Goal: Transaction & Acquisition: Purchase product/service

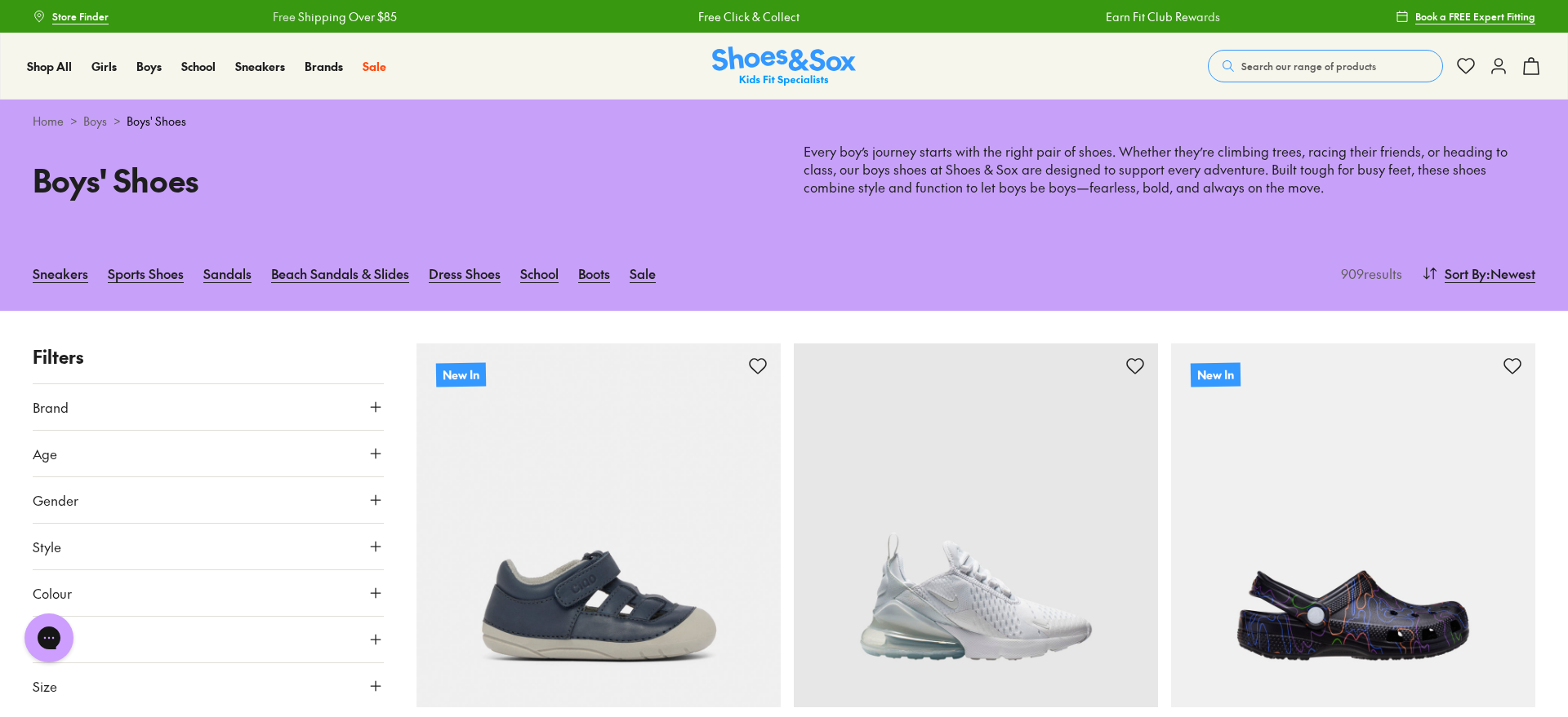
click at [370, 451] on icon at bounding box center [376, 454] width 16 height 16
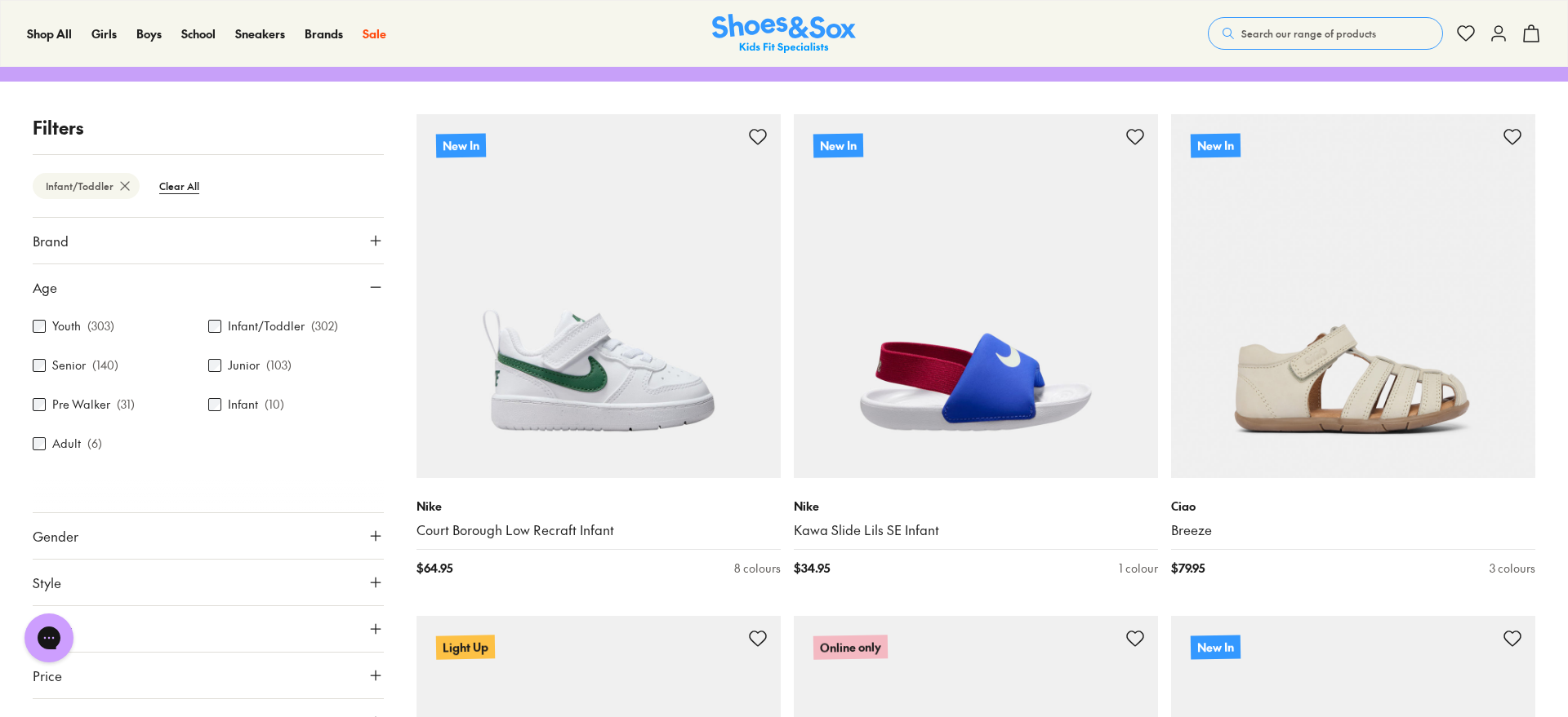
click at [374, 241] on icon at bounding box center [376, 240] width 16 height 16
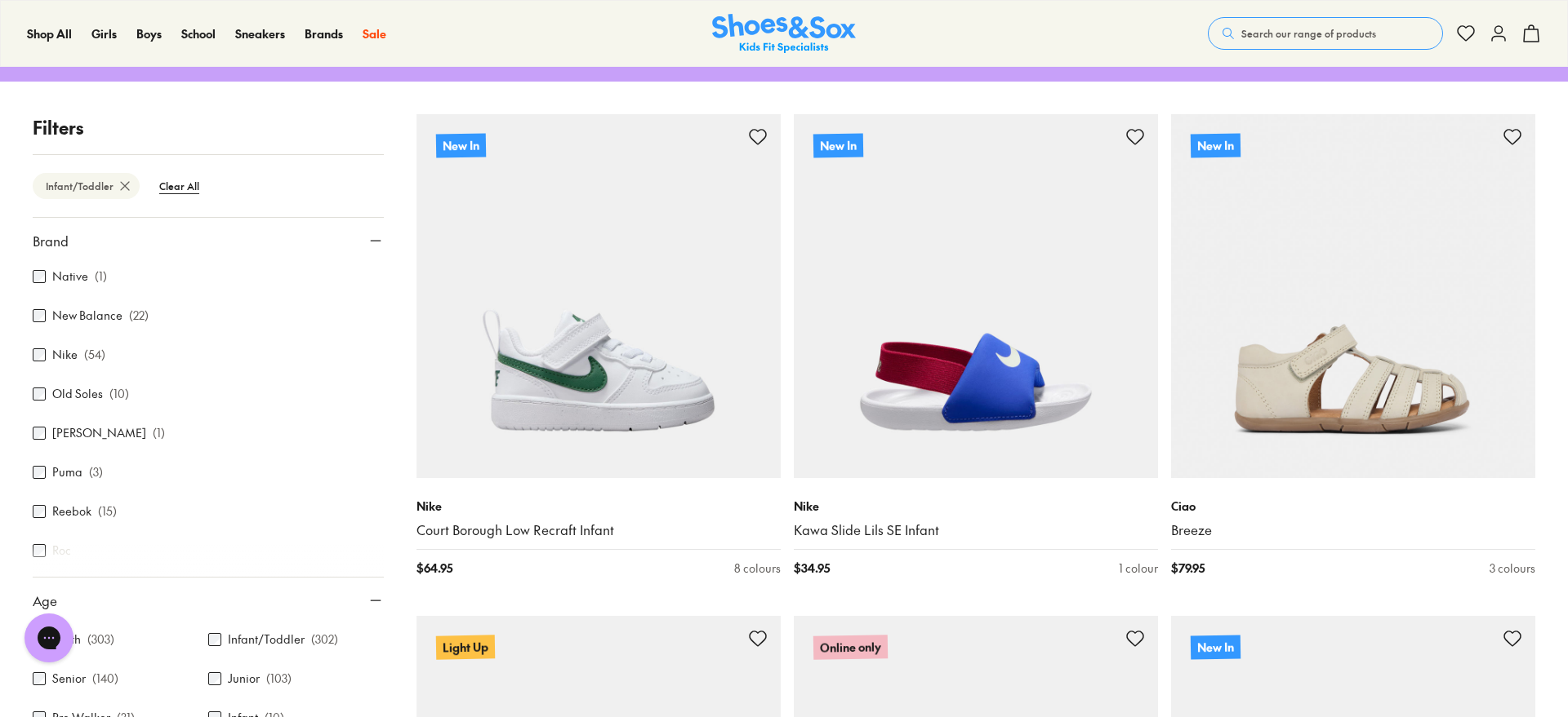
scroll to position [530, 0]
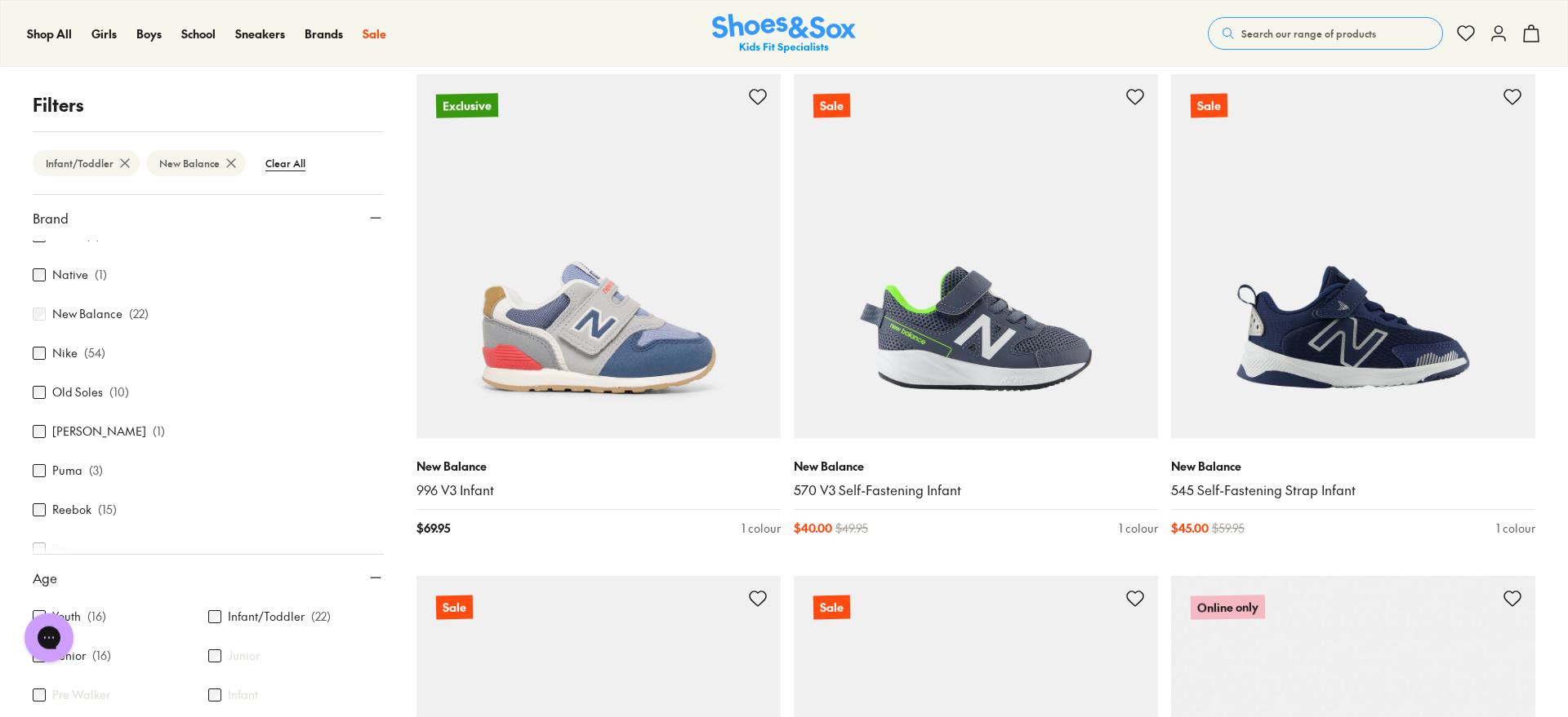
scroll to position [2820, 0]
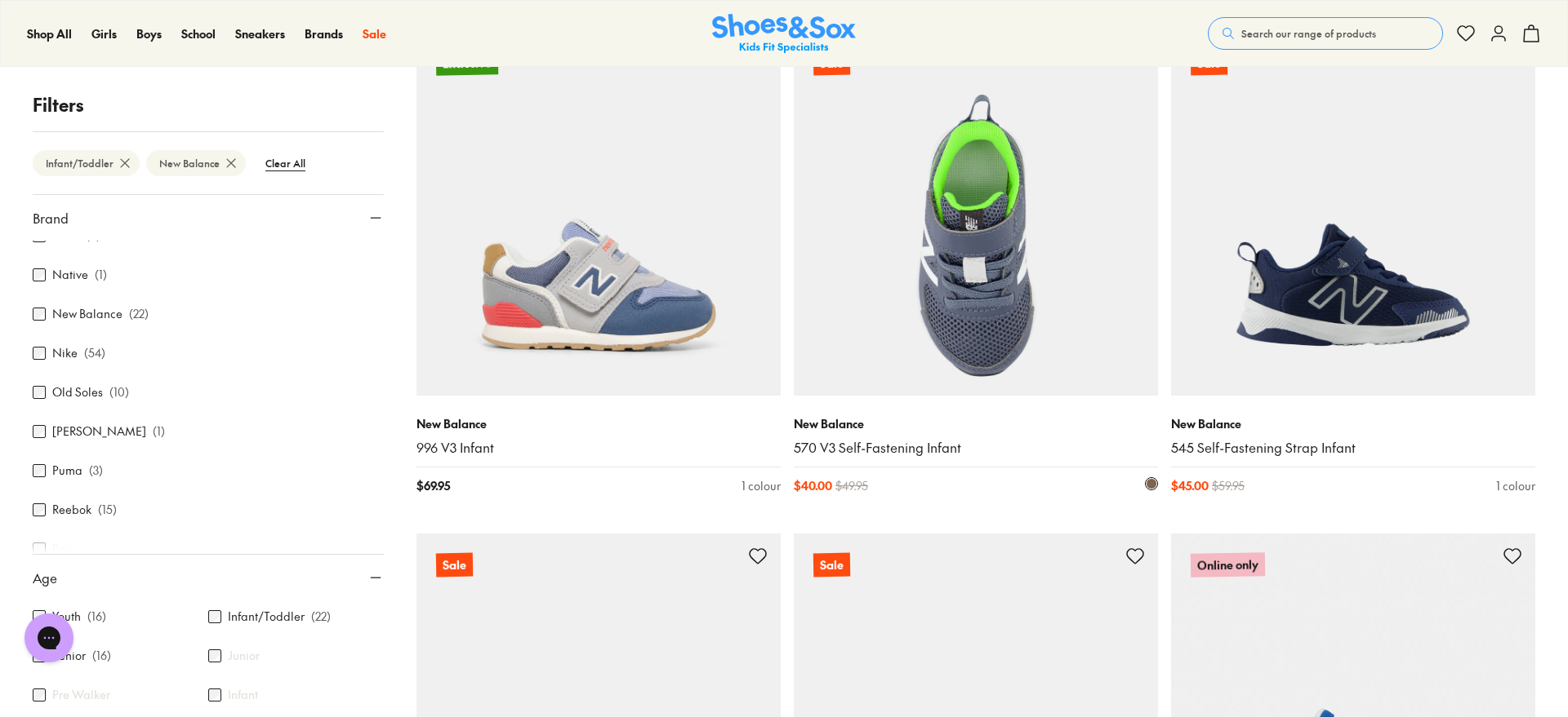
click at [959, 293] on img at bounding box center [976, 214] width 365 height 364
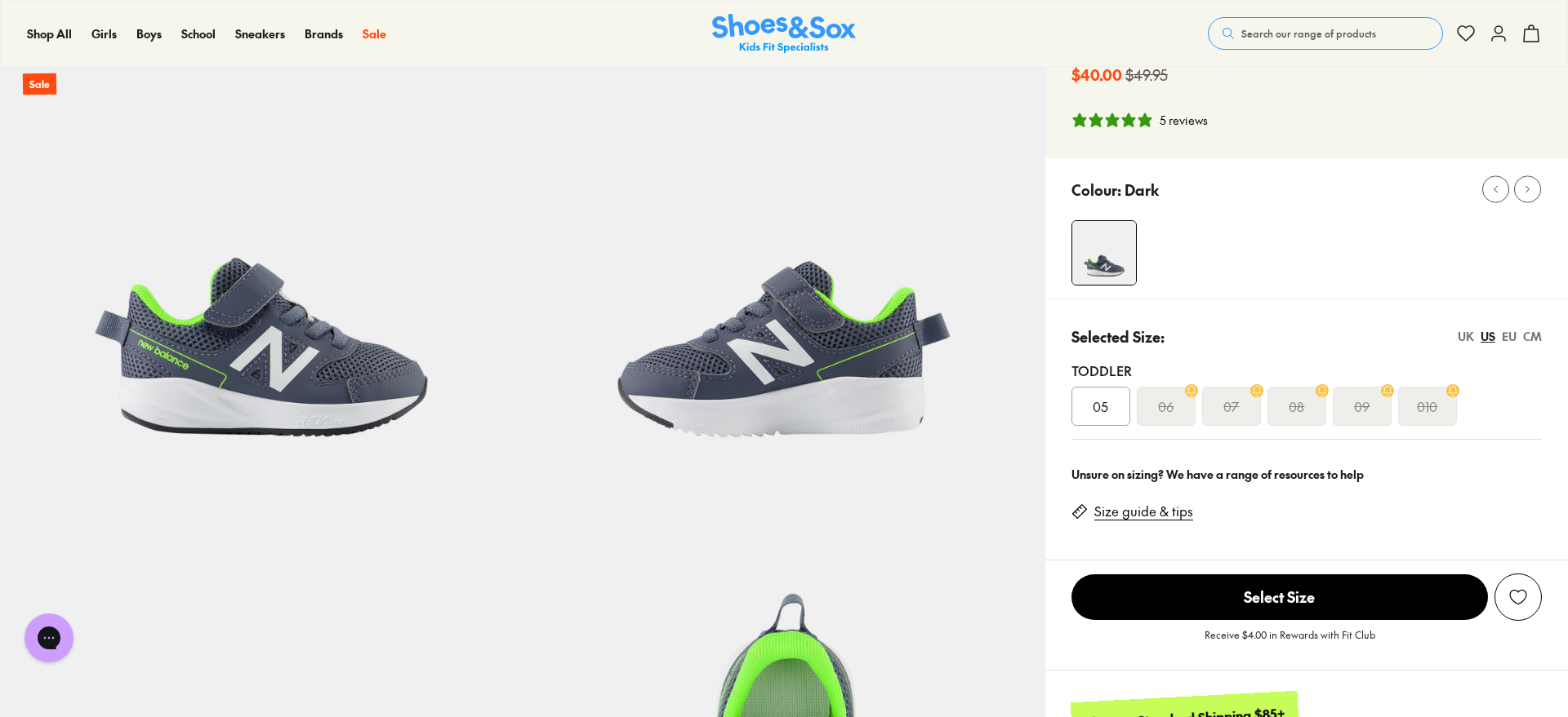
select select "*"
click at [1368, 400] on s "09" at bounding box center [1362, 406] width 16 height 20
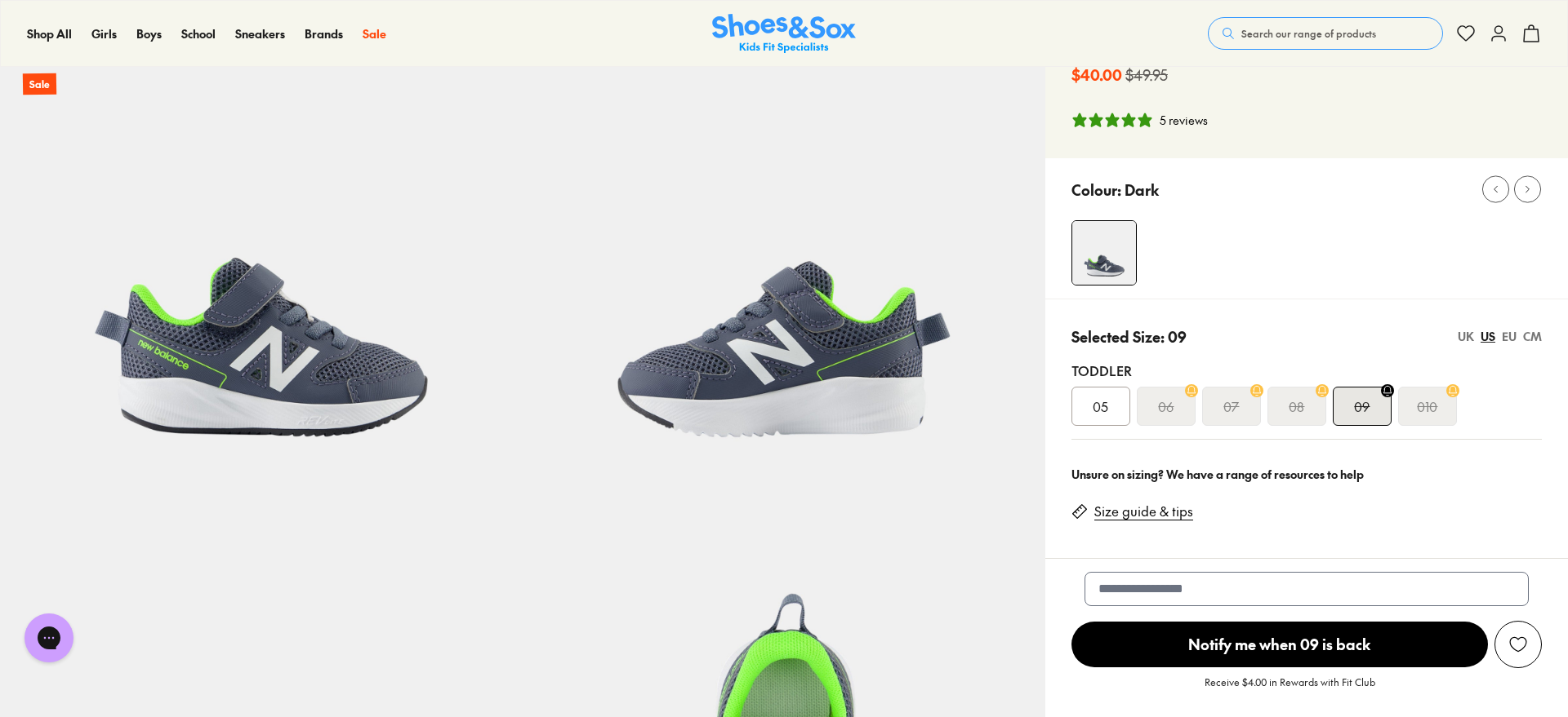
click at [1278, 640] on span "Notify me when 09 is back" at bounding box center [1279, 645] width 416 height 46
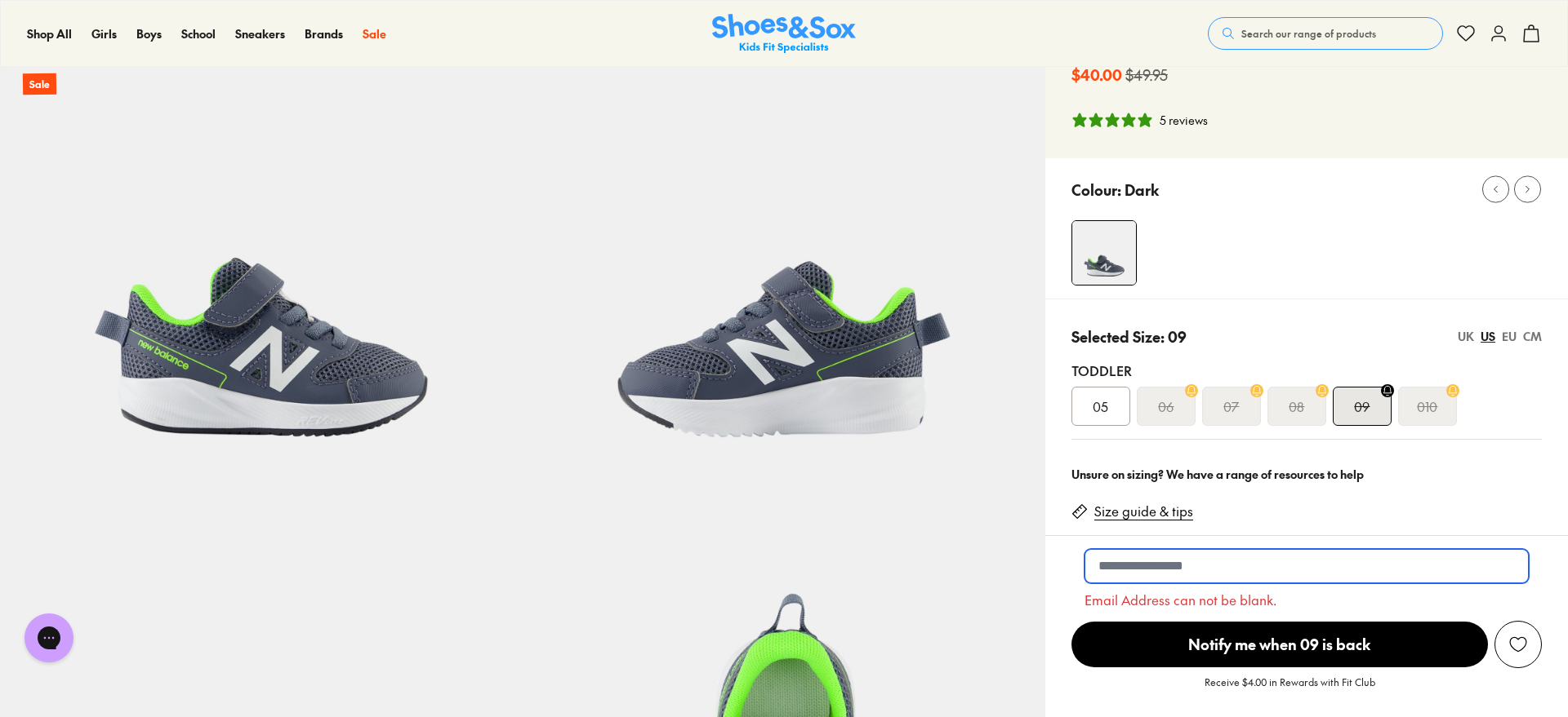
click at [1232, 565] on input "email" at bounding box center [1306, 566] width 444 height 35
type input "**********"
click at [1257, 642] on span "Notify me when 09 is back" at bounding box center [1279, 645] width 416 height 46
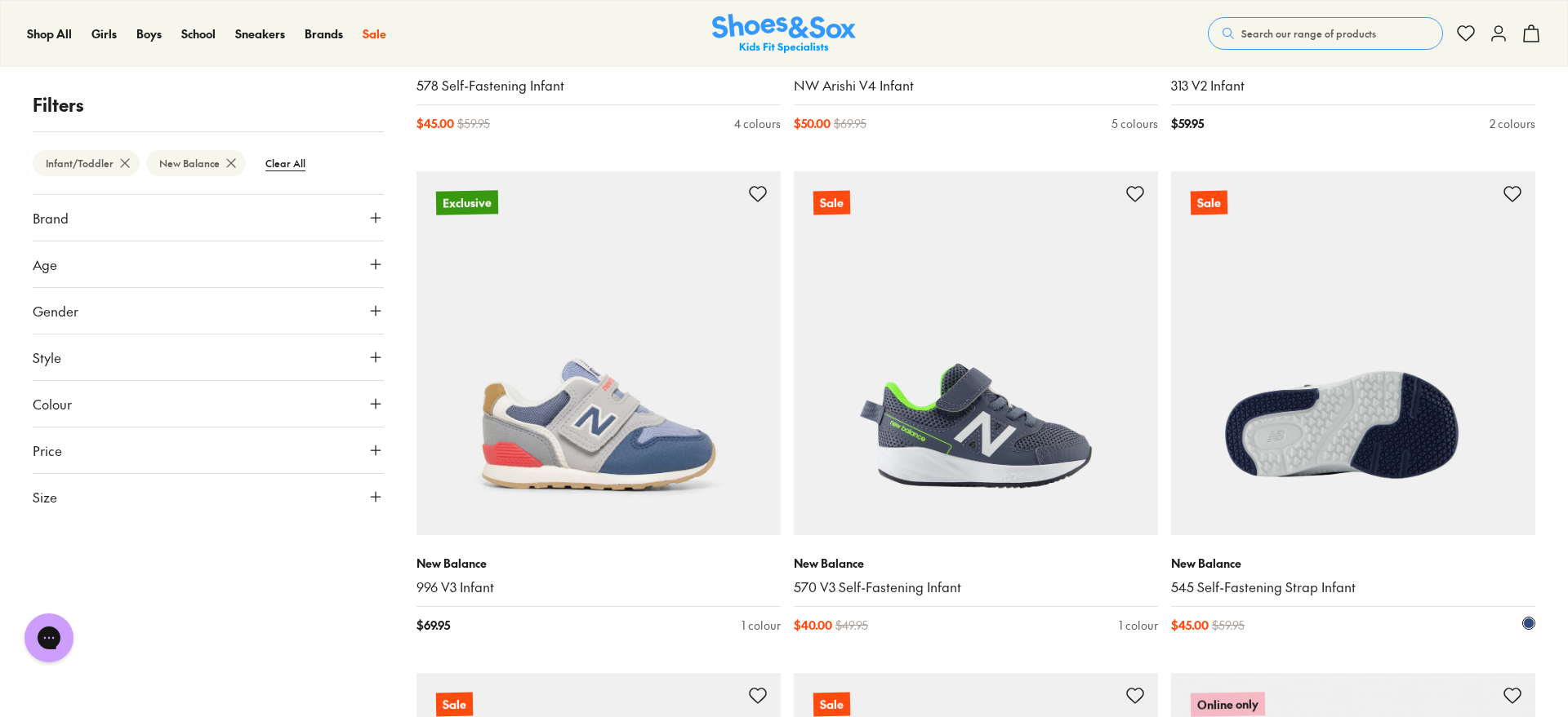
scroll to position [2729, 0]
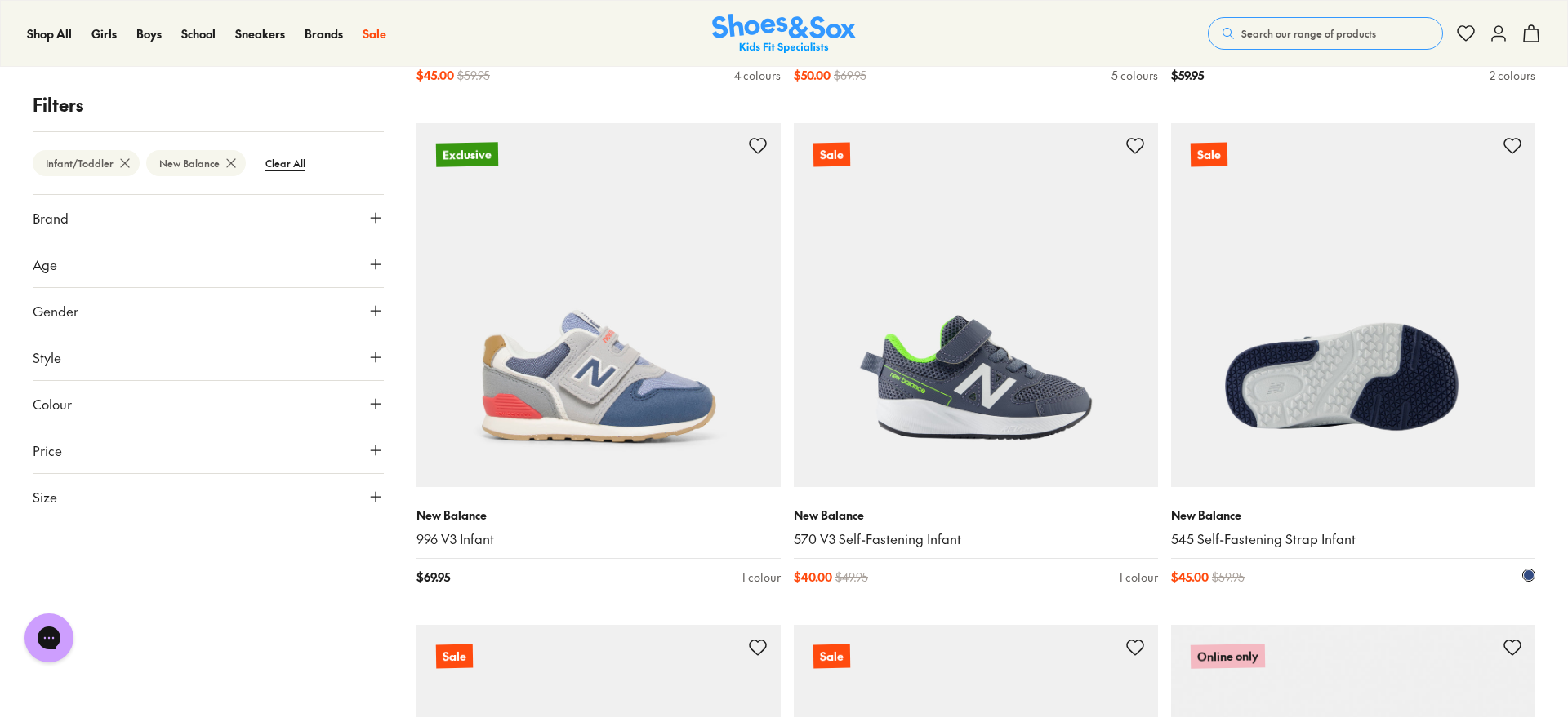
click at [1327, 378] on img at bounding box center [1352, 305] width 365 height 364
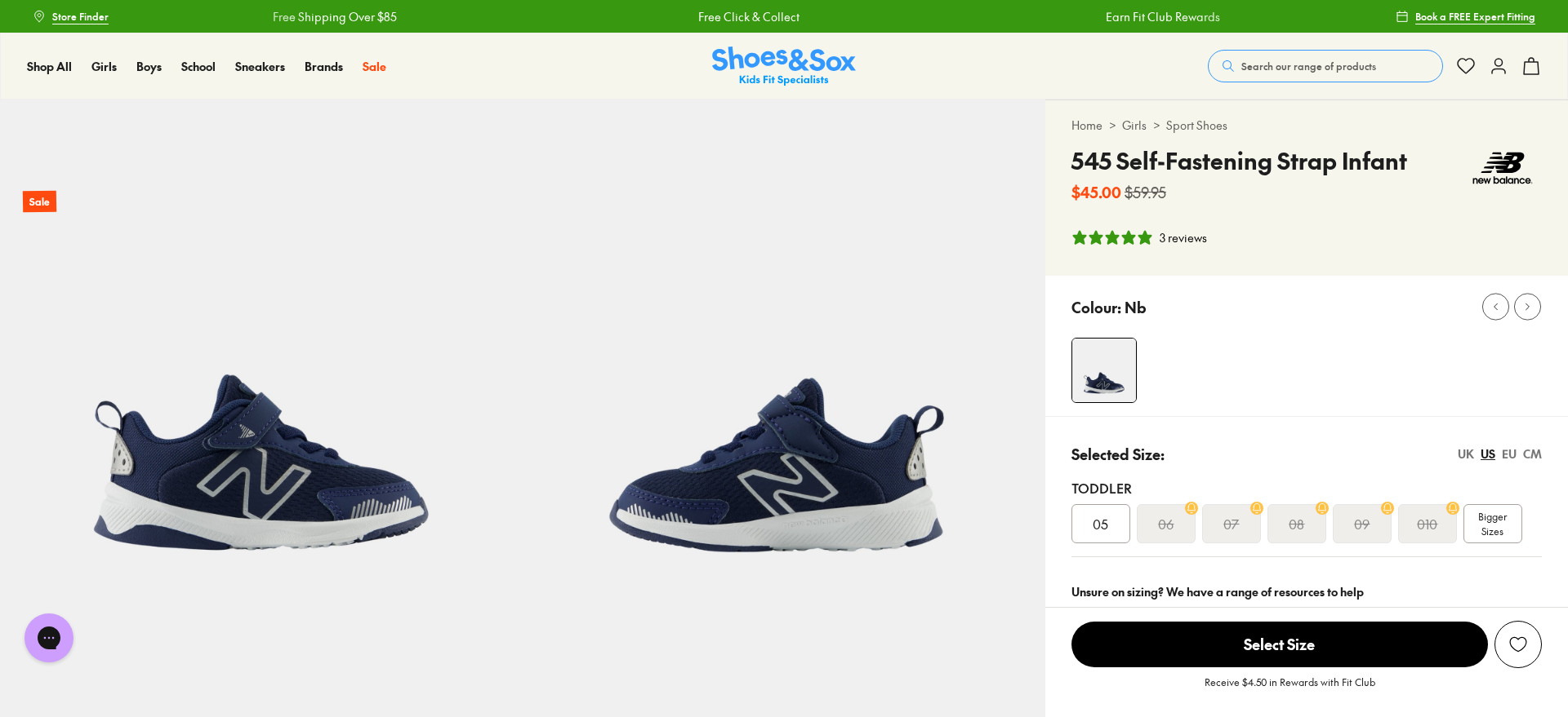
select select "*"
click at [1371, 525] on div "09" at bounding box center [1361, 523] width 59 height 39
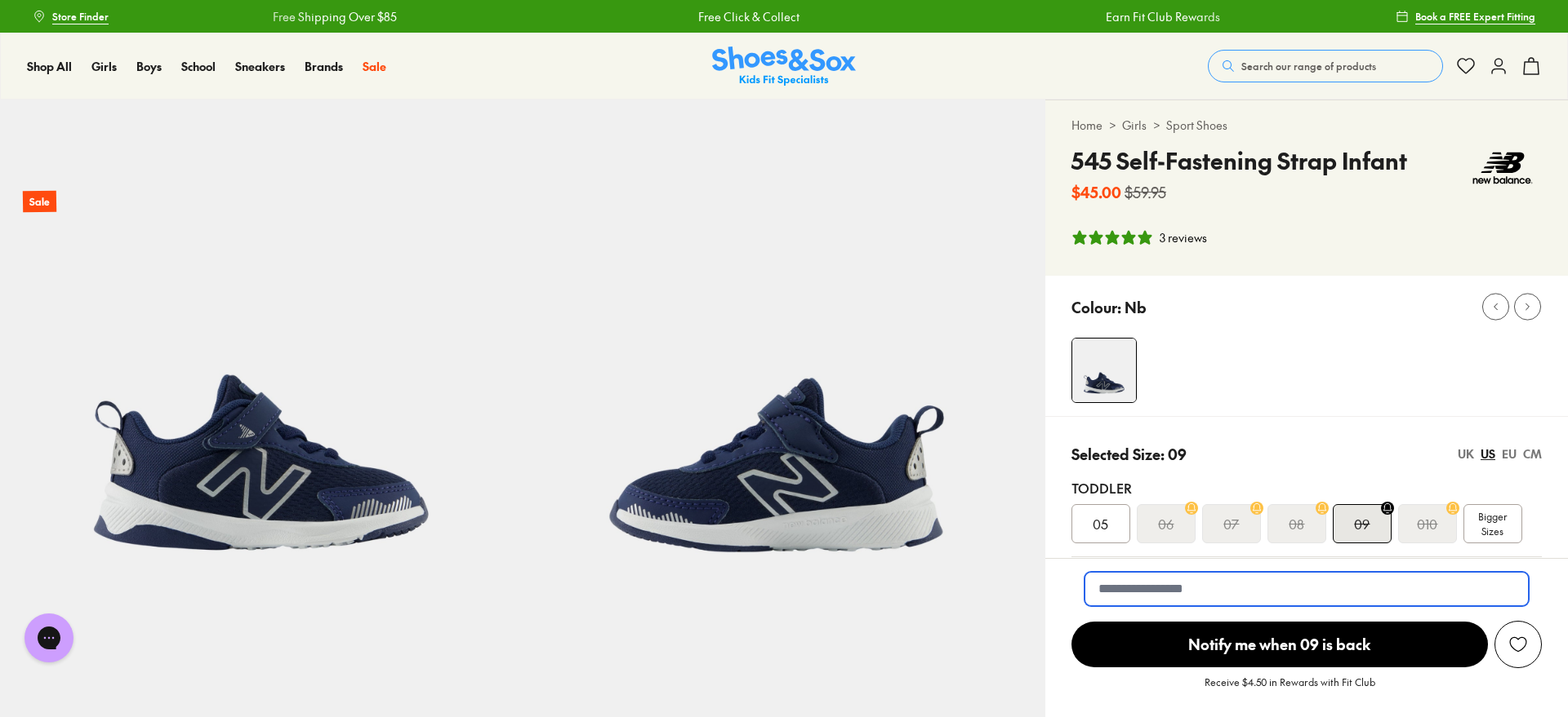
click at [1241, 585] on input "email" at bounding box center [1306, 589] width 444 height 35
type input "**********"
click at [1261, 645] on span "Notify me when 09 is back" at bounding box center [1279, 645] width 416 height 46
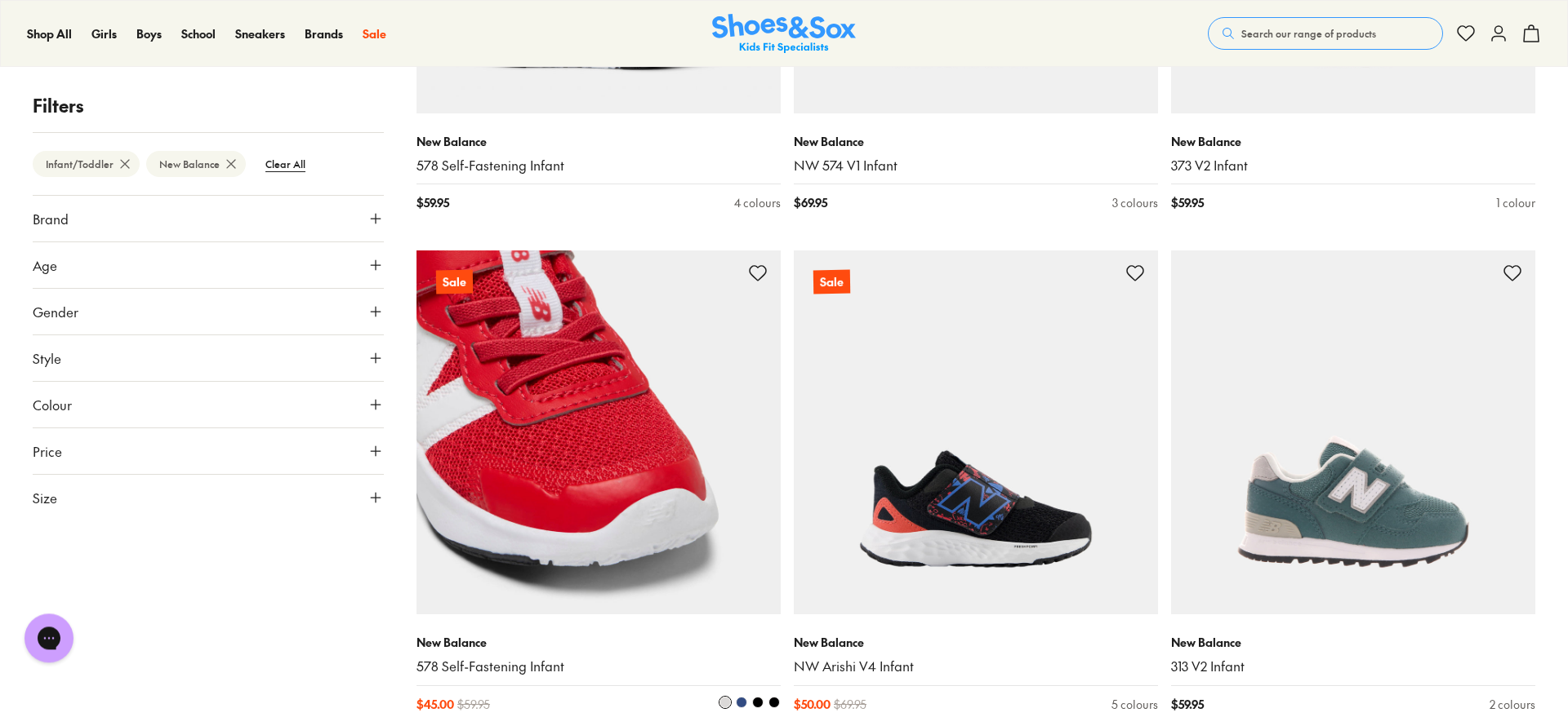
scroll to position [2056, 0]
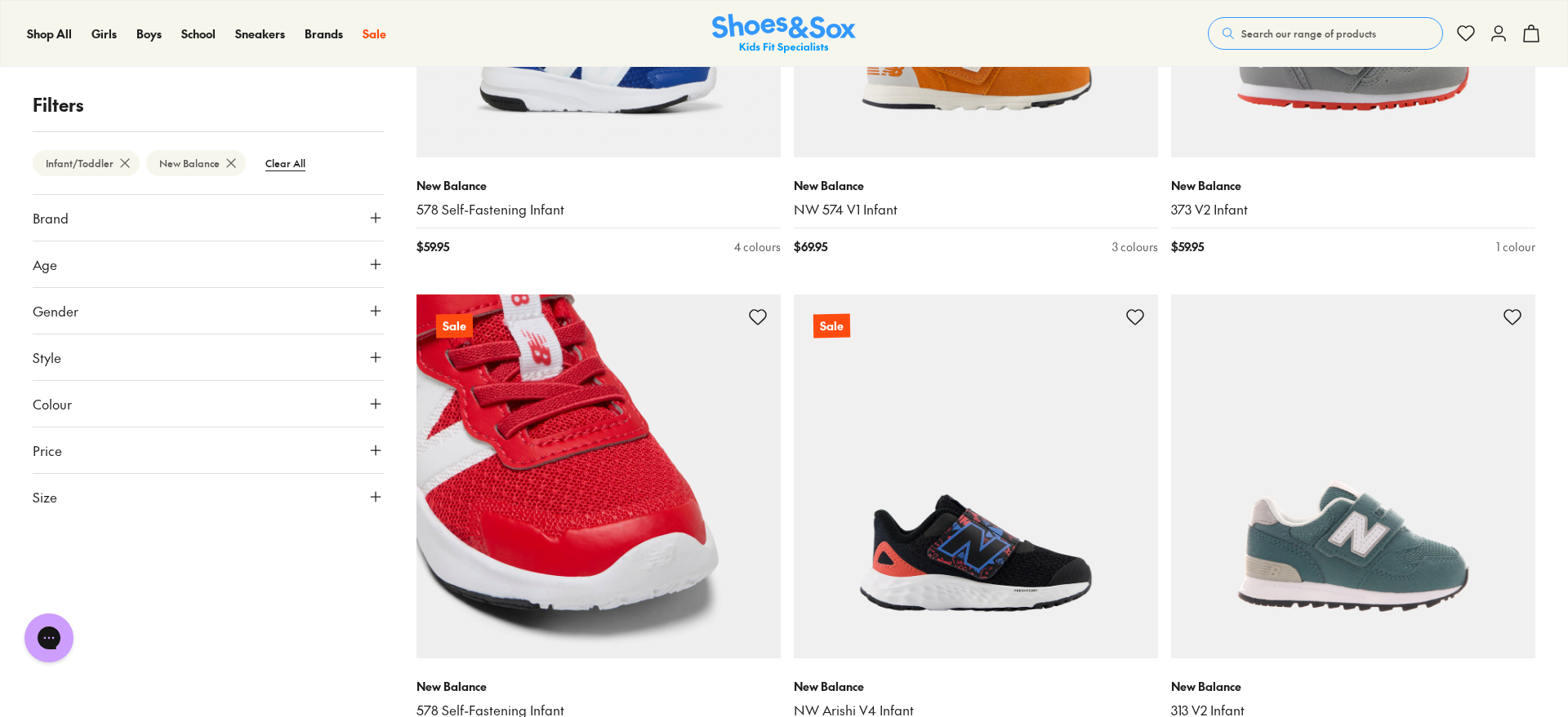
click at [565, 479] on img at bounding box center [598, 477] width 365 height 364
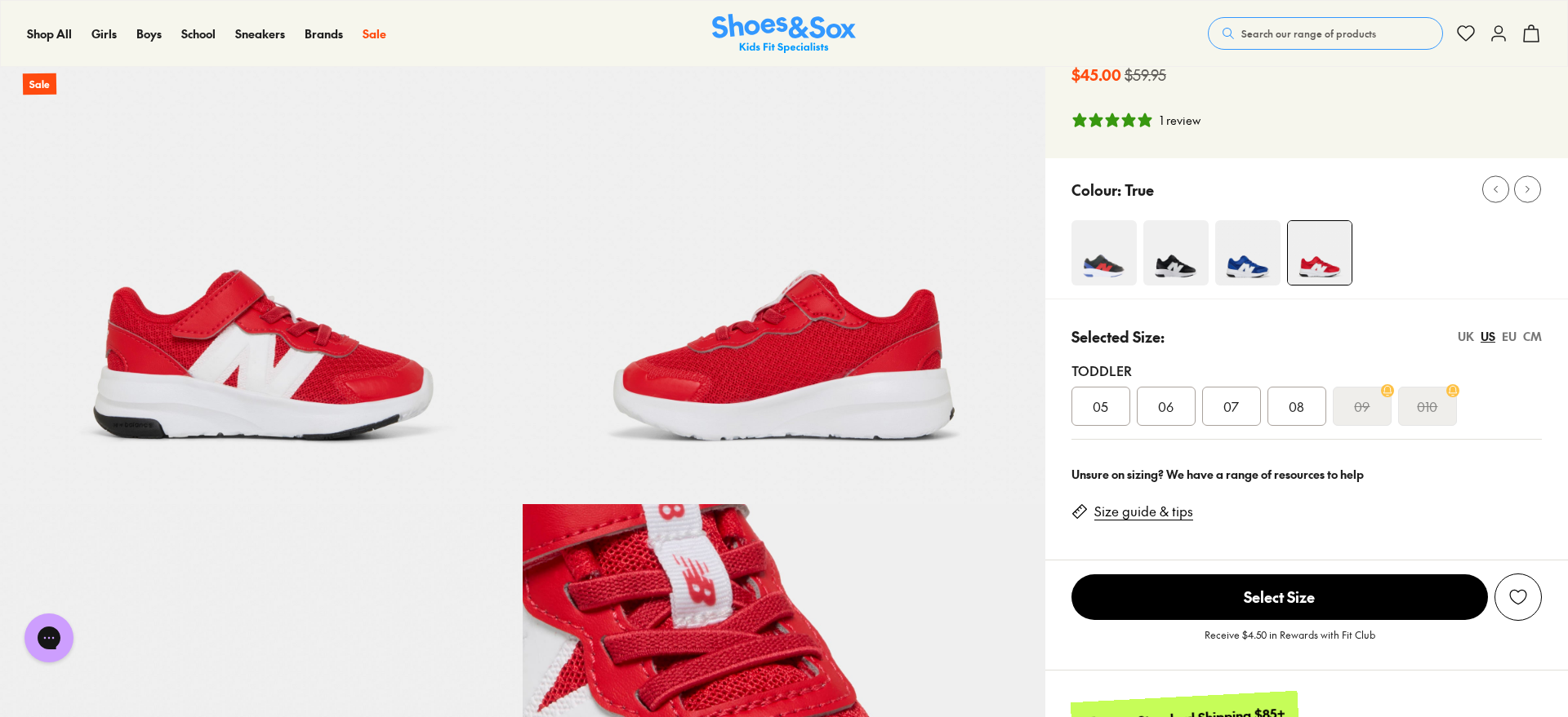
select select "*"
click at [1246, 268] on img at bounding box center [1248, 253] width 66 height 66
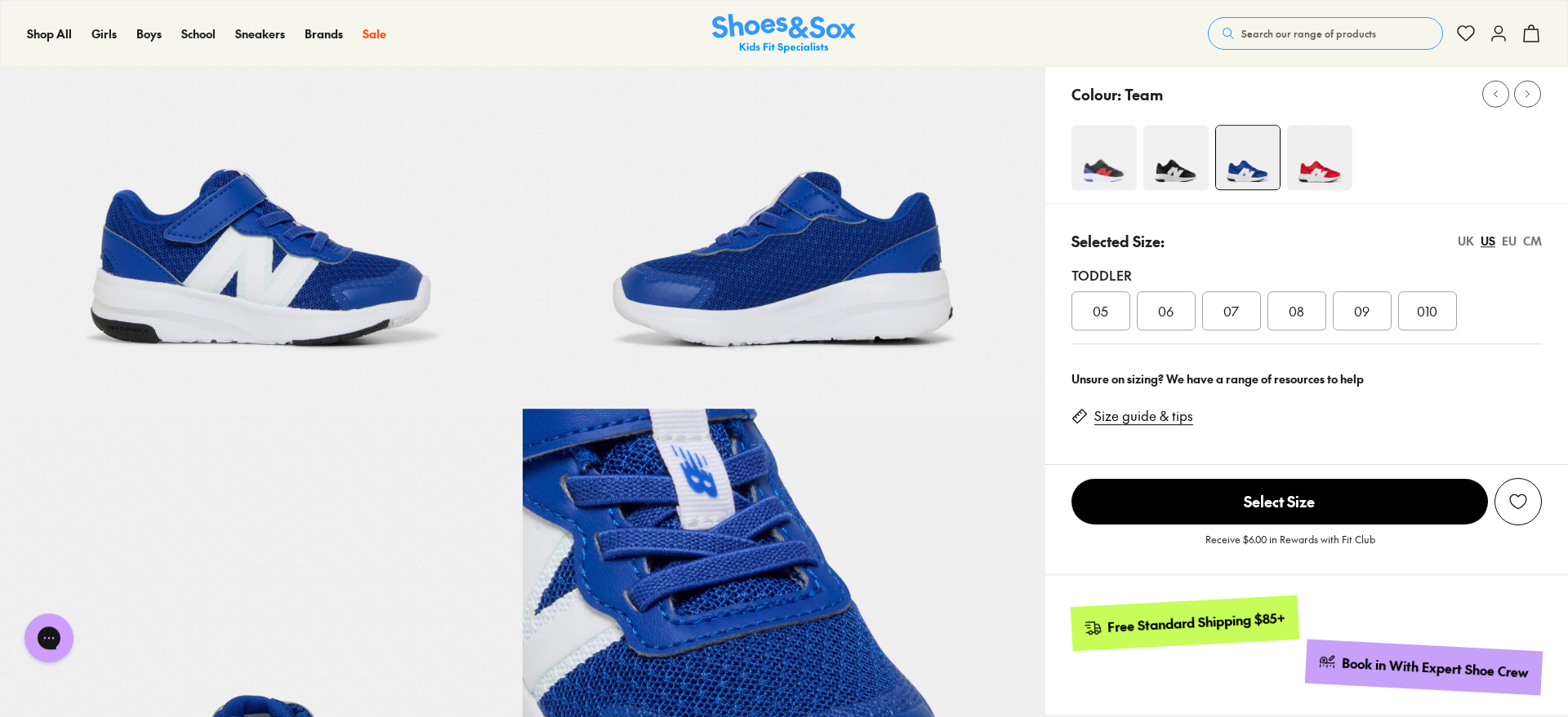
scroll to position [235, 0]
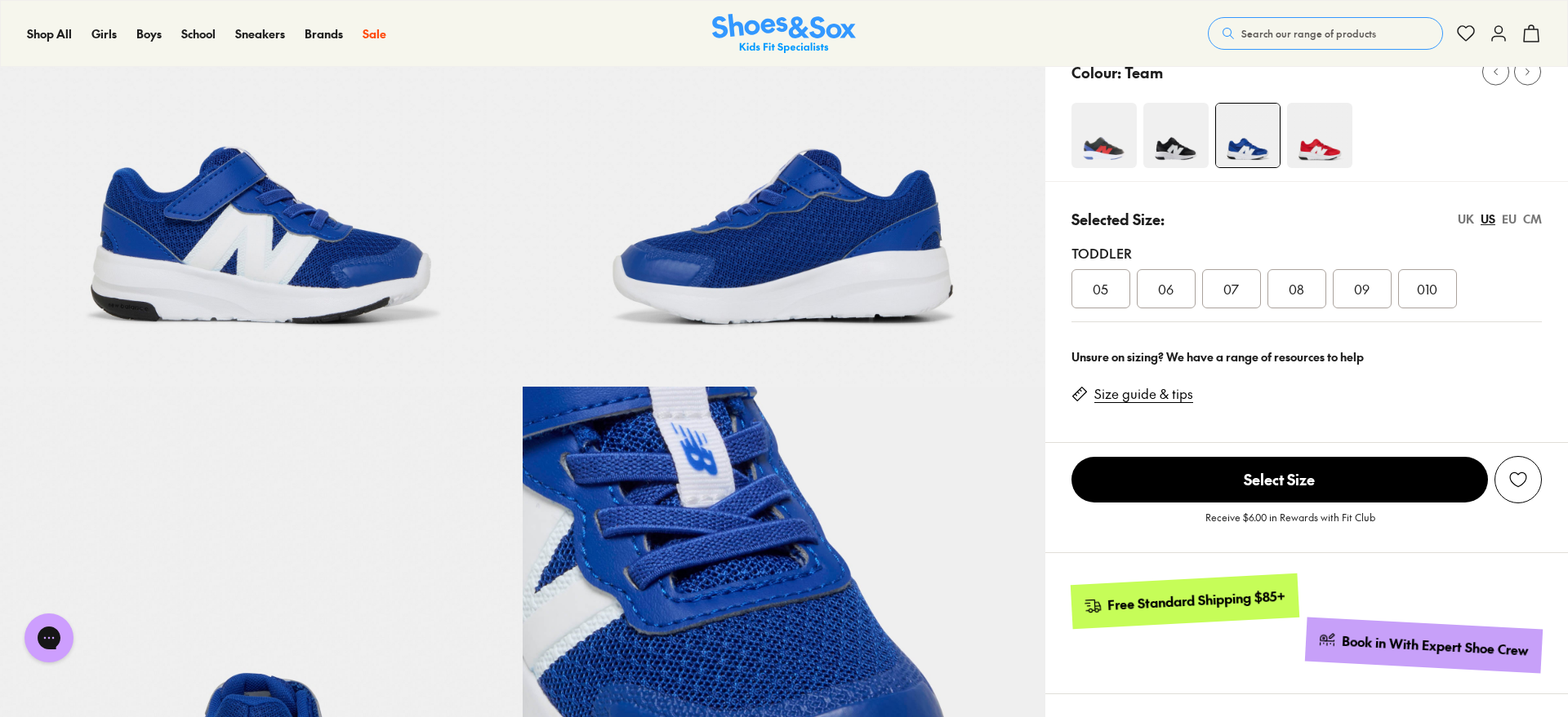
select select "*"
click at [1175, 144] on img at bounding box center [1176, 136] width 66 height 66
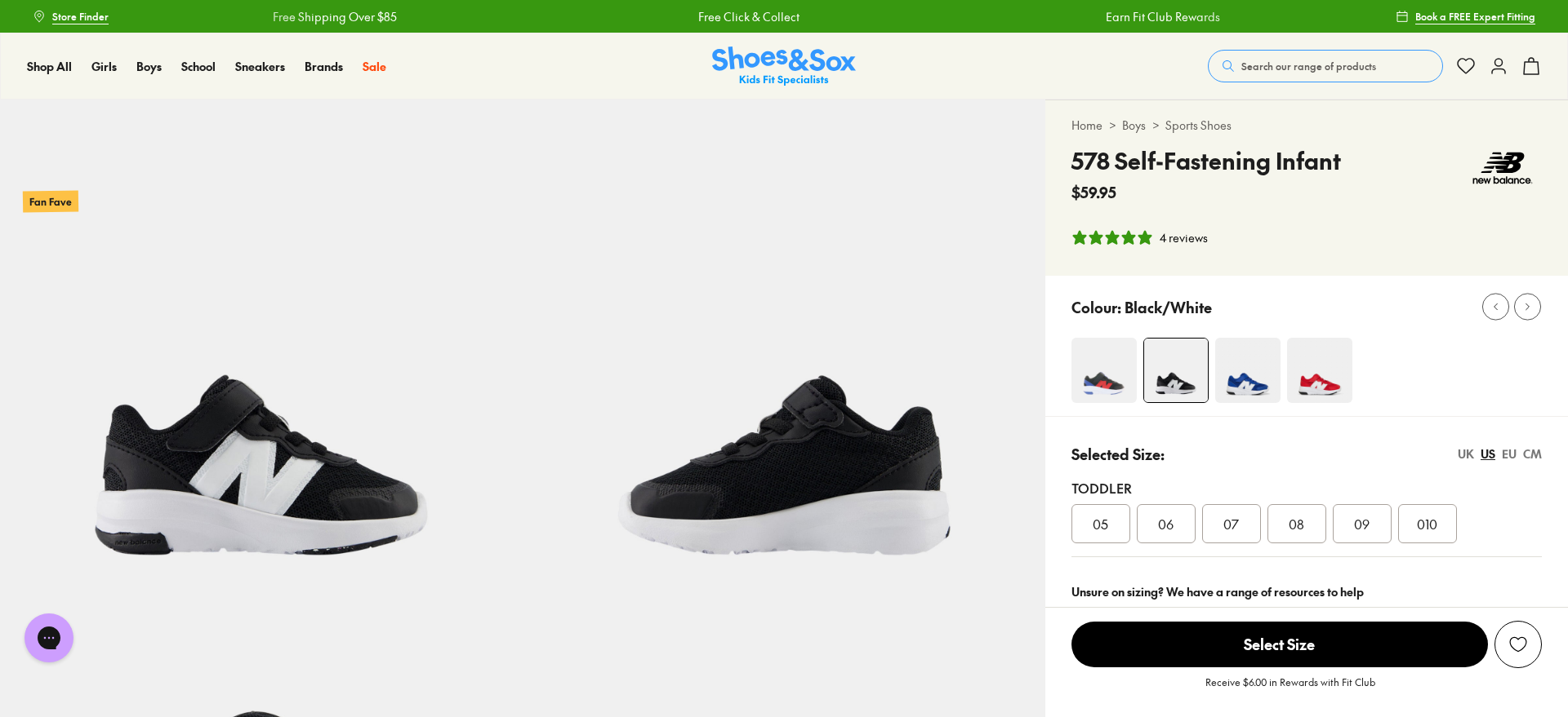
select select "*"
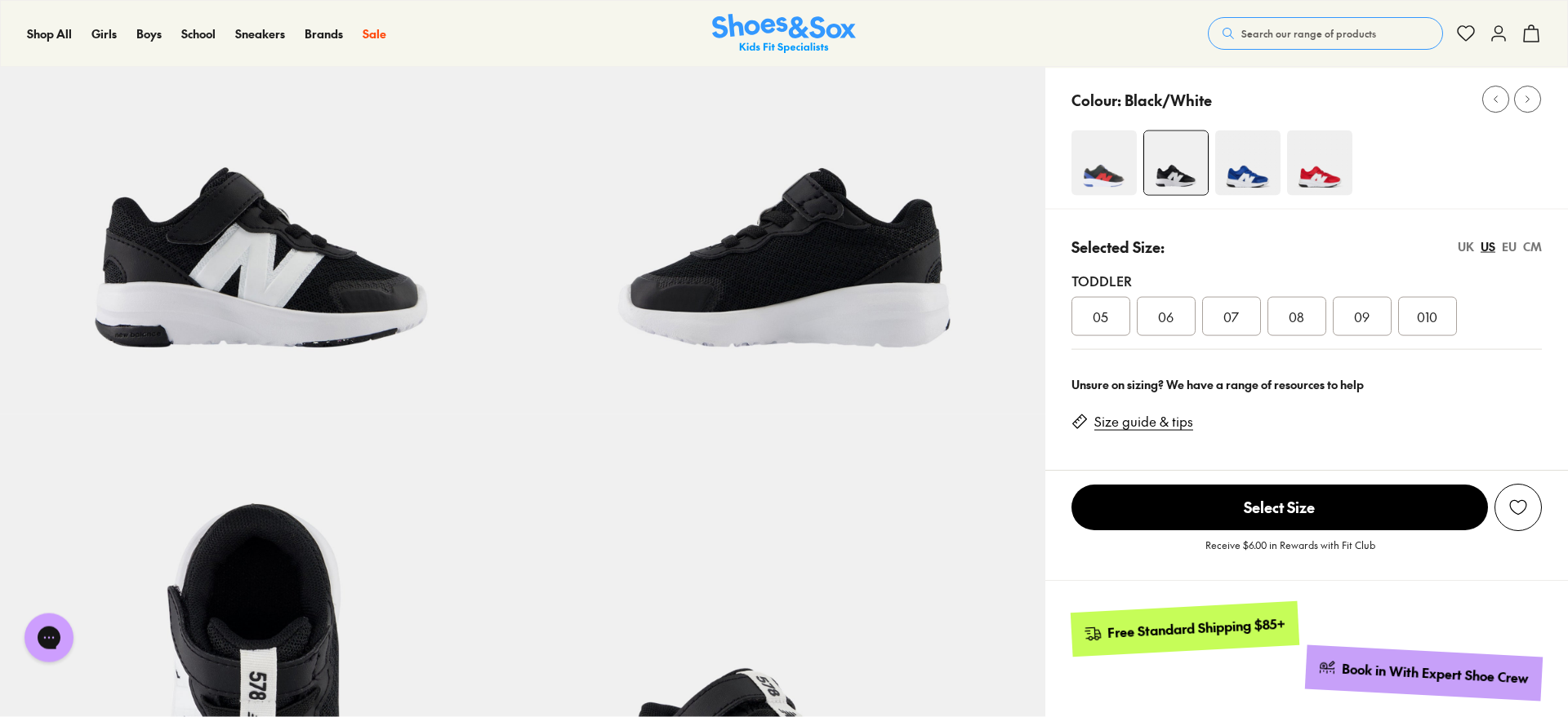
scroll to position [117, 0]
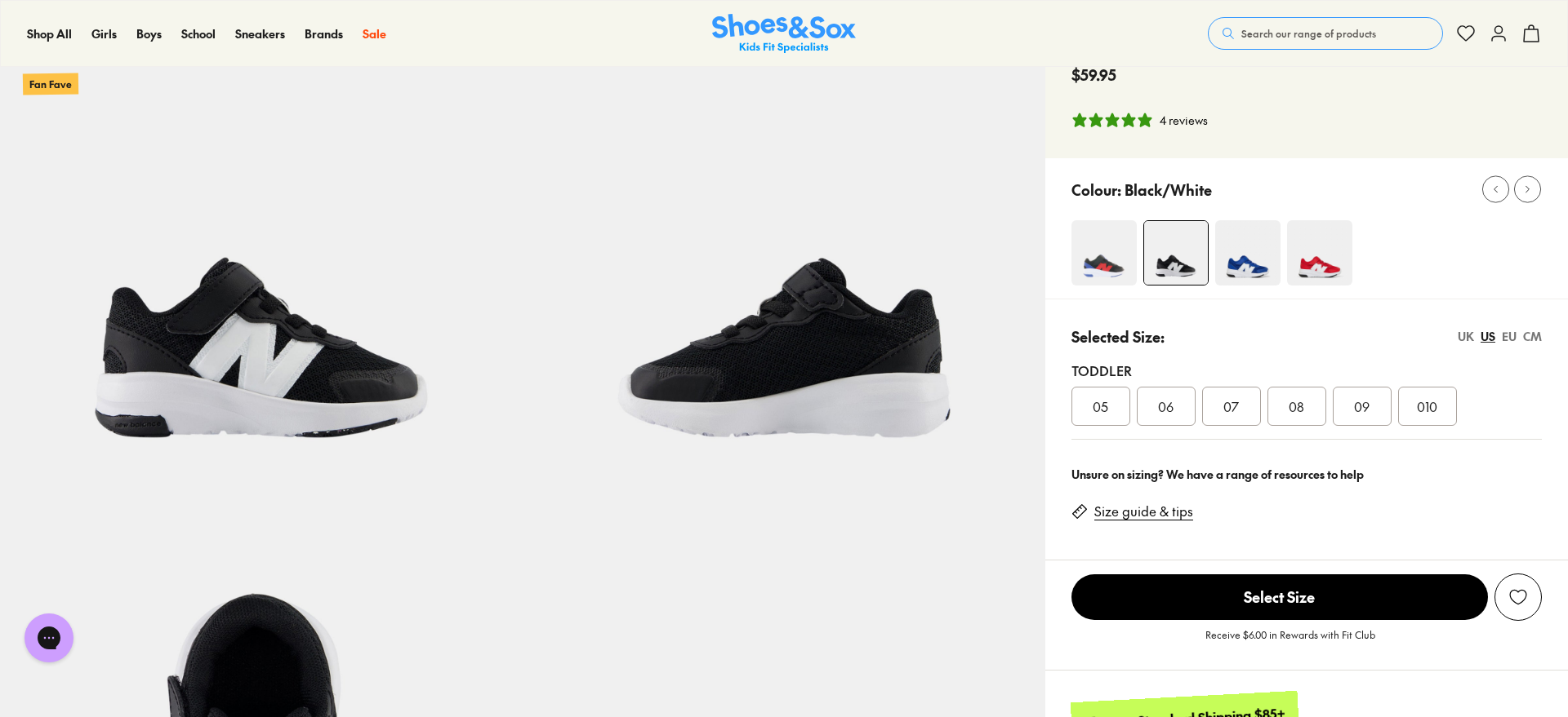
click at [1325, 260] on img at bounding box center [1320, 253] width 66 height 66
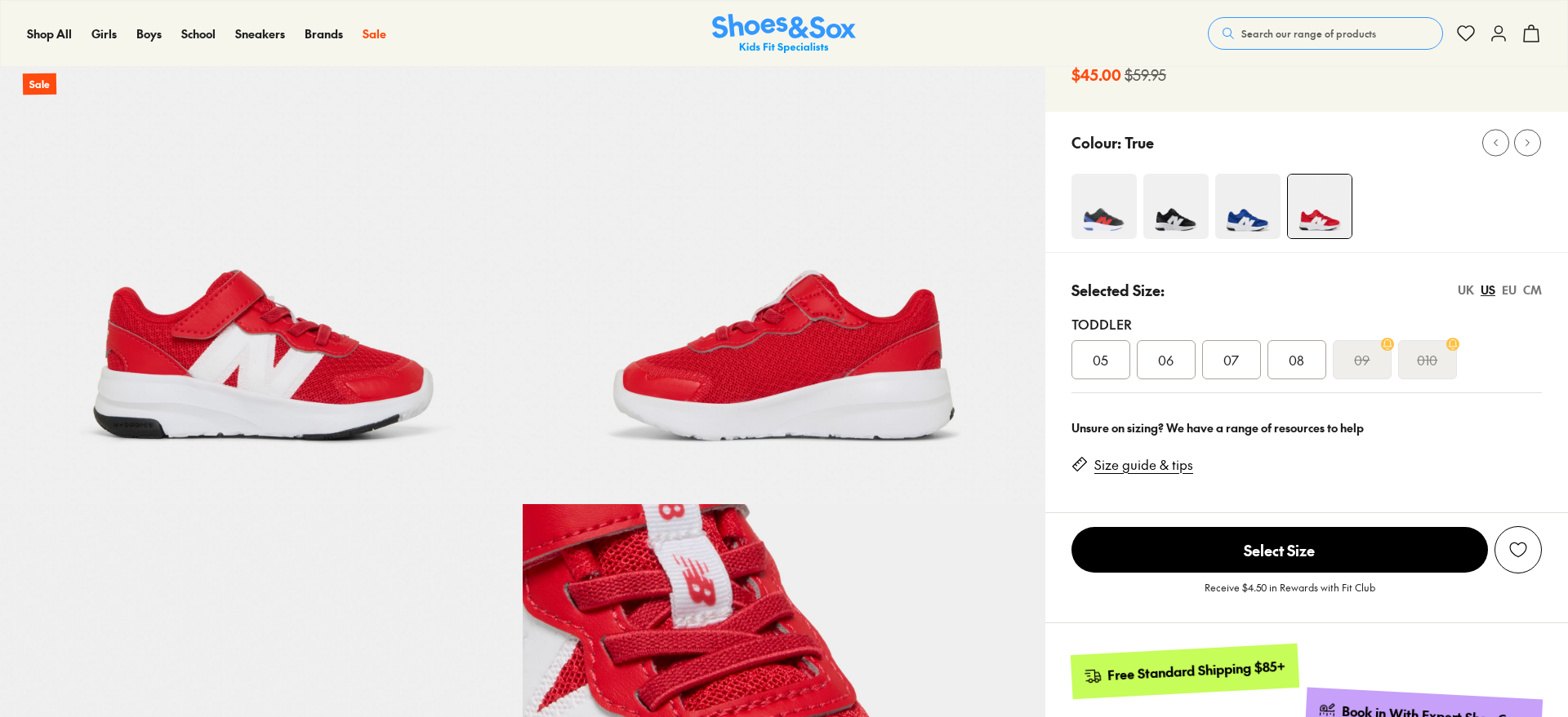
select select "*"
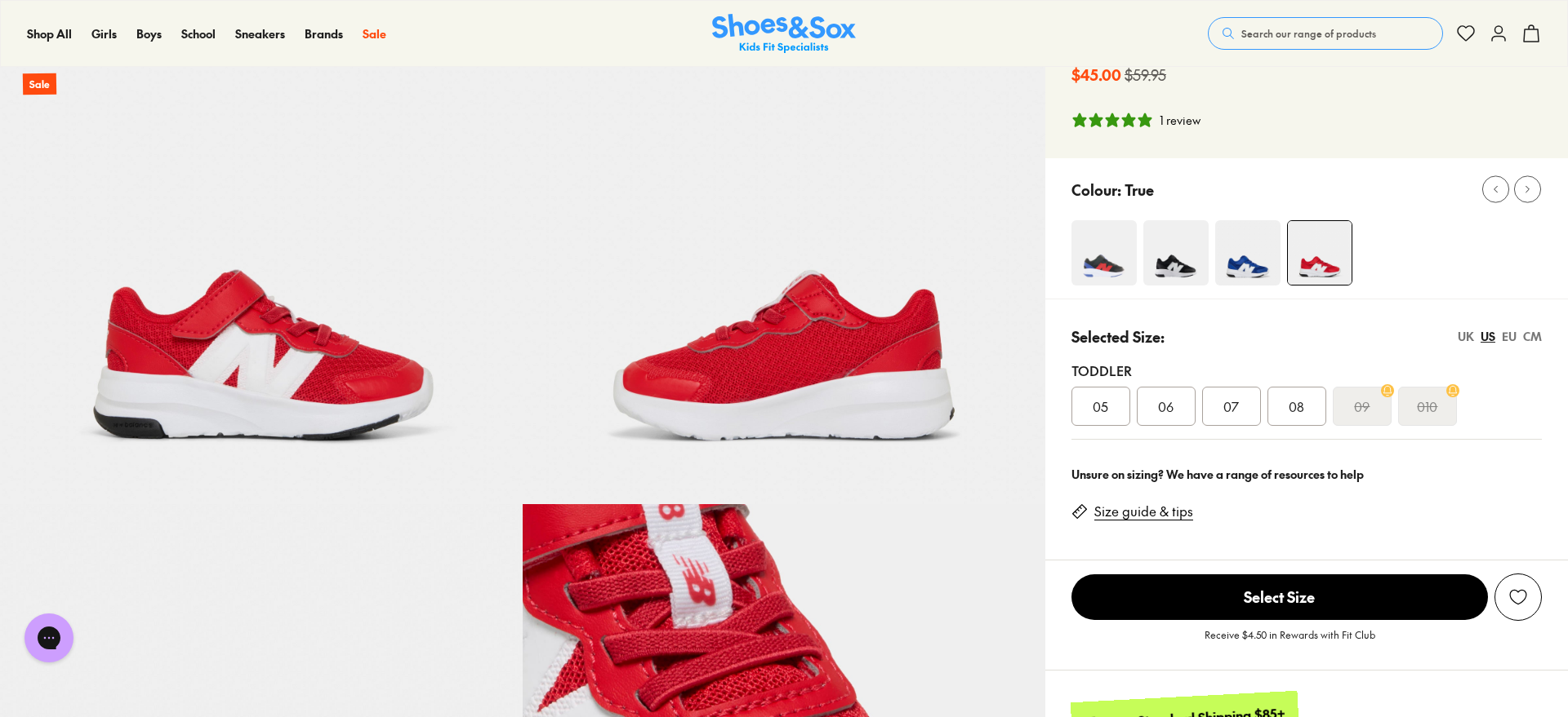
click at [1253, 259] on img at bounding box center [1248, 253] width 66 height 66
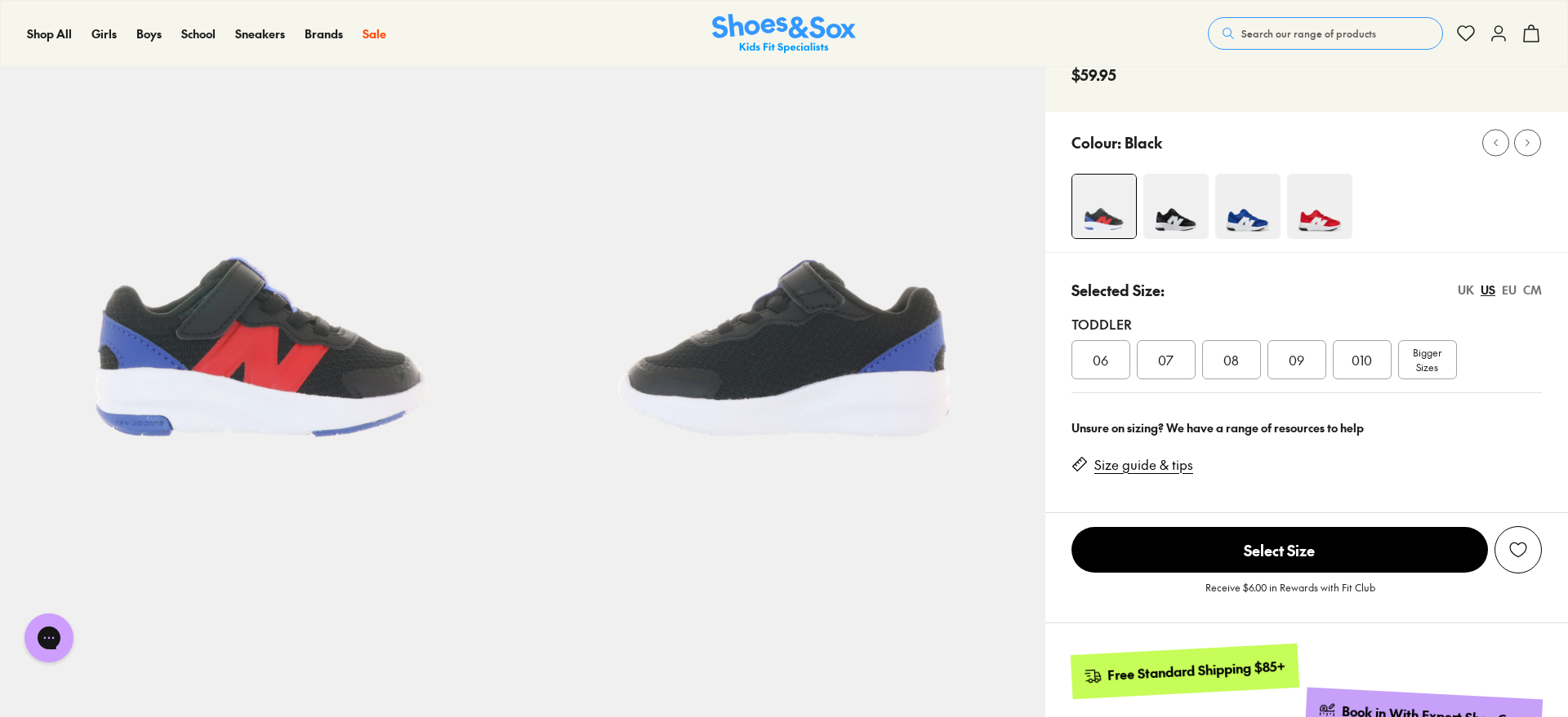
select select "*"
click at [1178, 216] on img at bounding box center [1176, 207] width 66 height 66
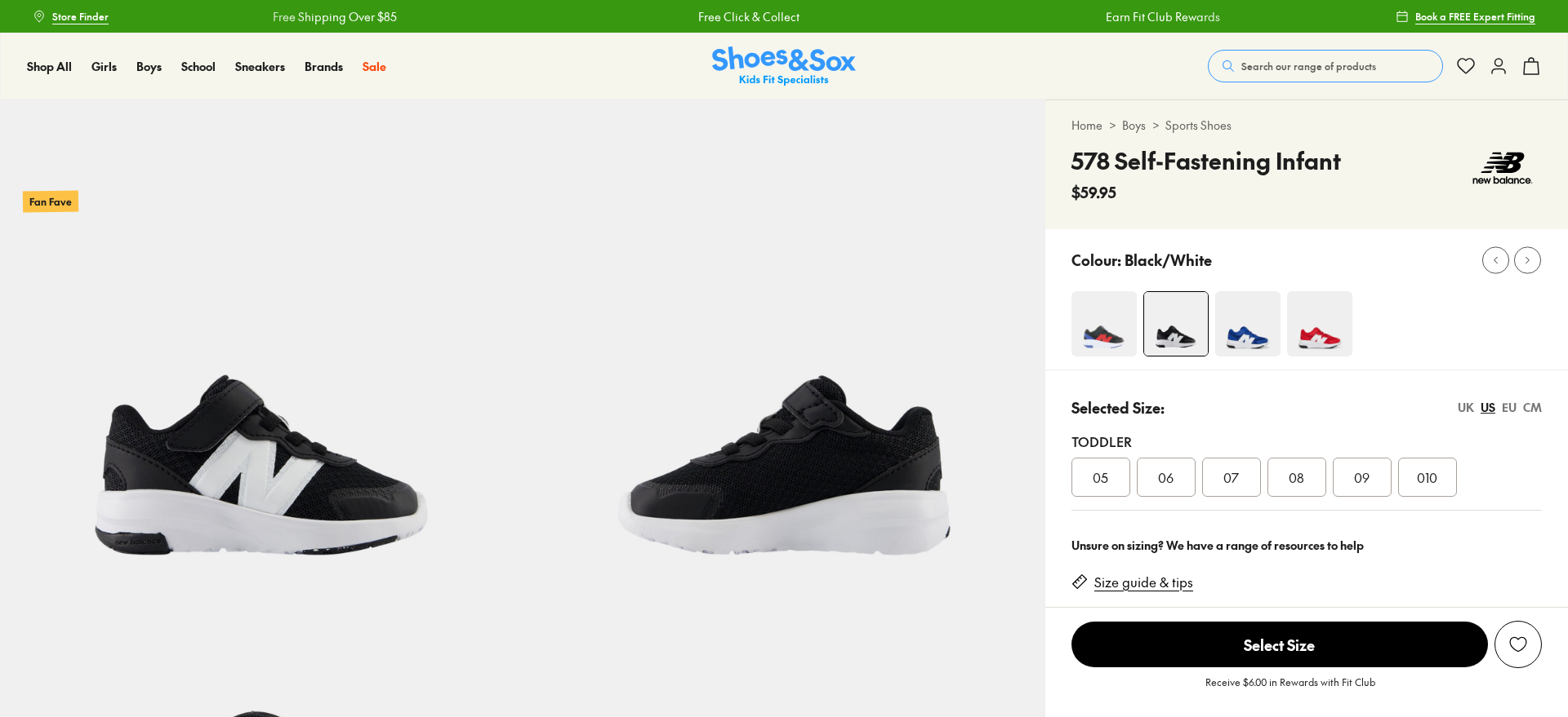
select select "*"
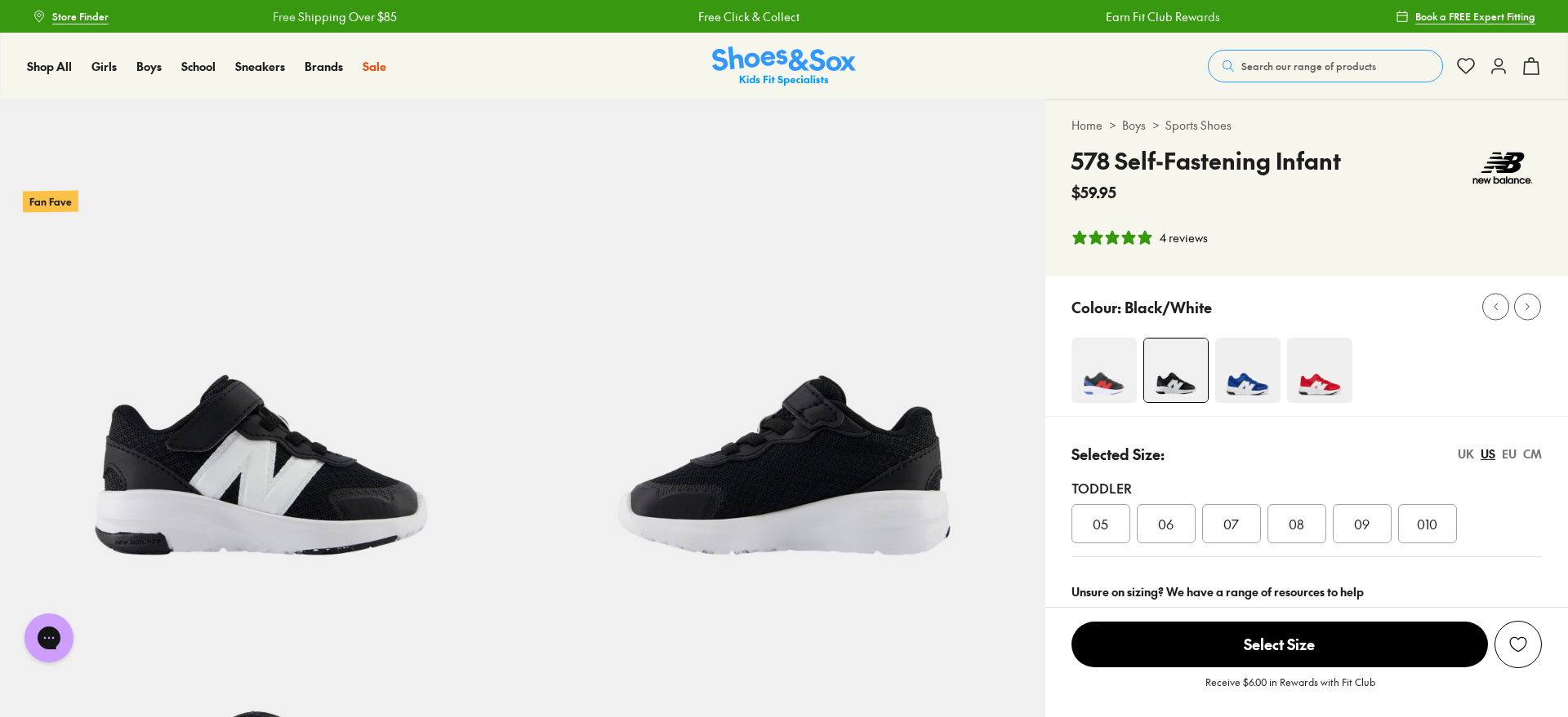
click at [1322, 384] on img at bounding box center [1320, 370] width 66 height 66
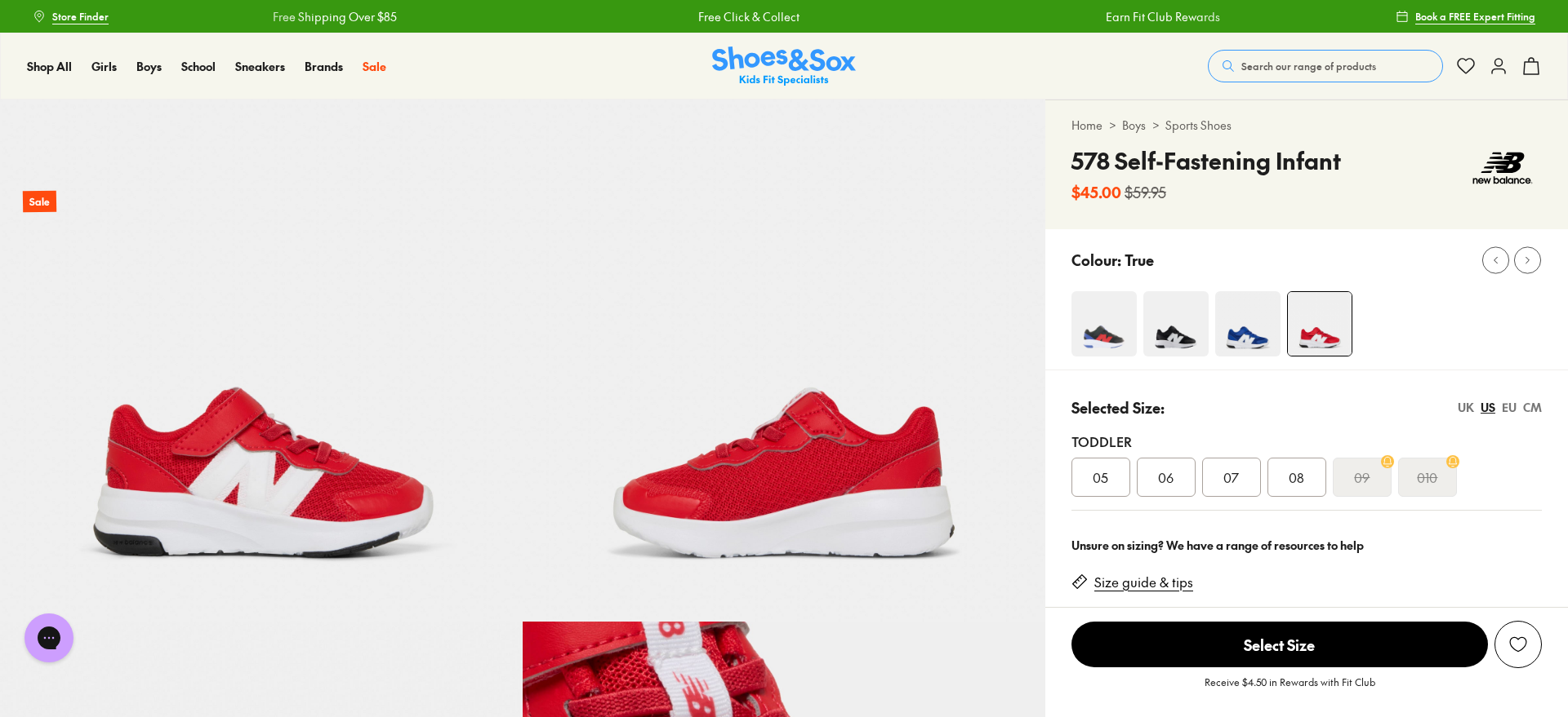
select select "*"
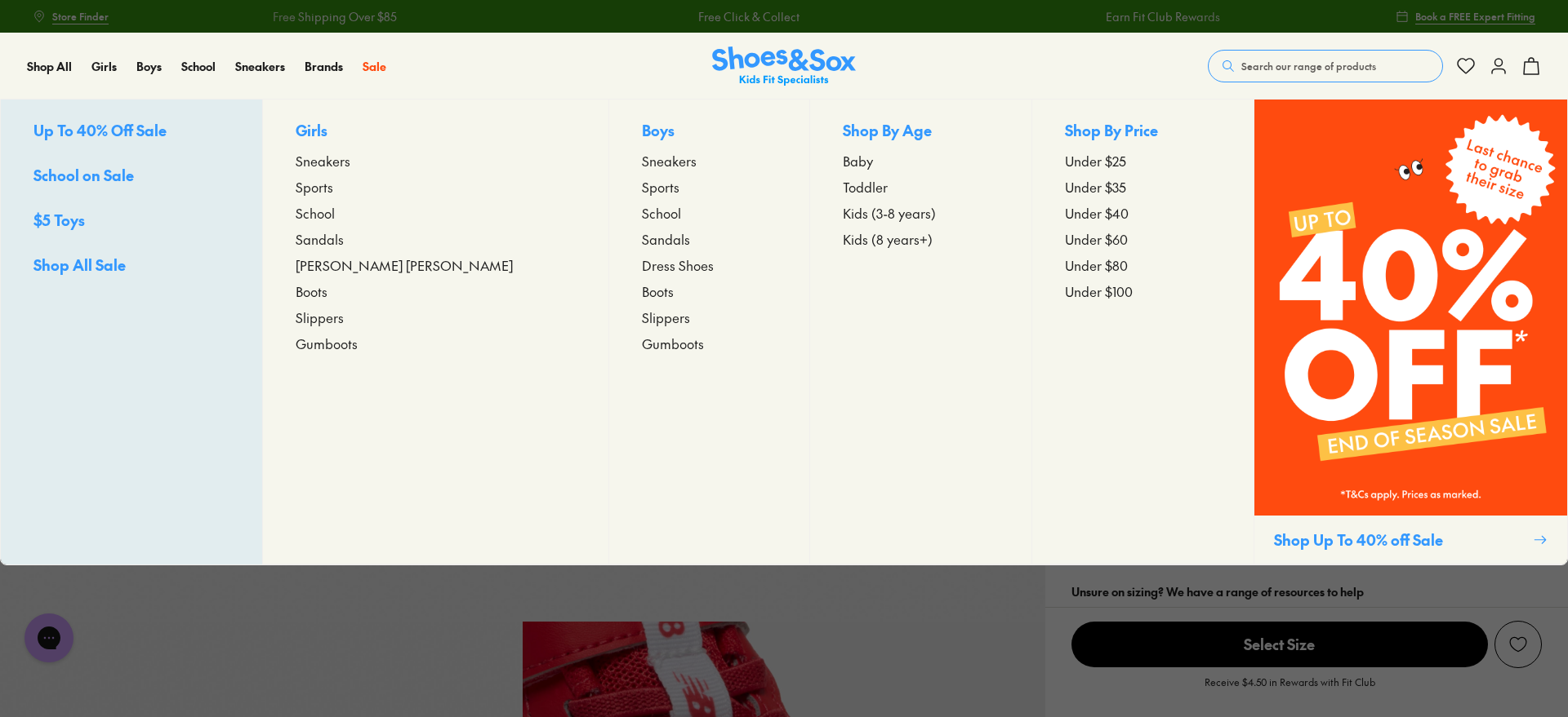
click at [843, 188] on span "Toddler" at bounding box center [864, 187] width 45 height 20
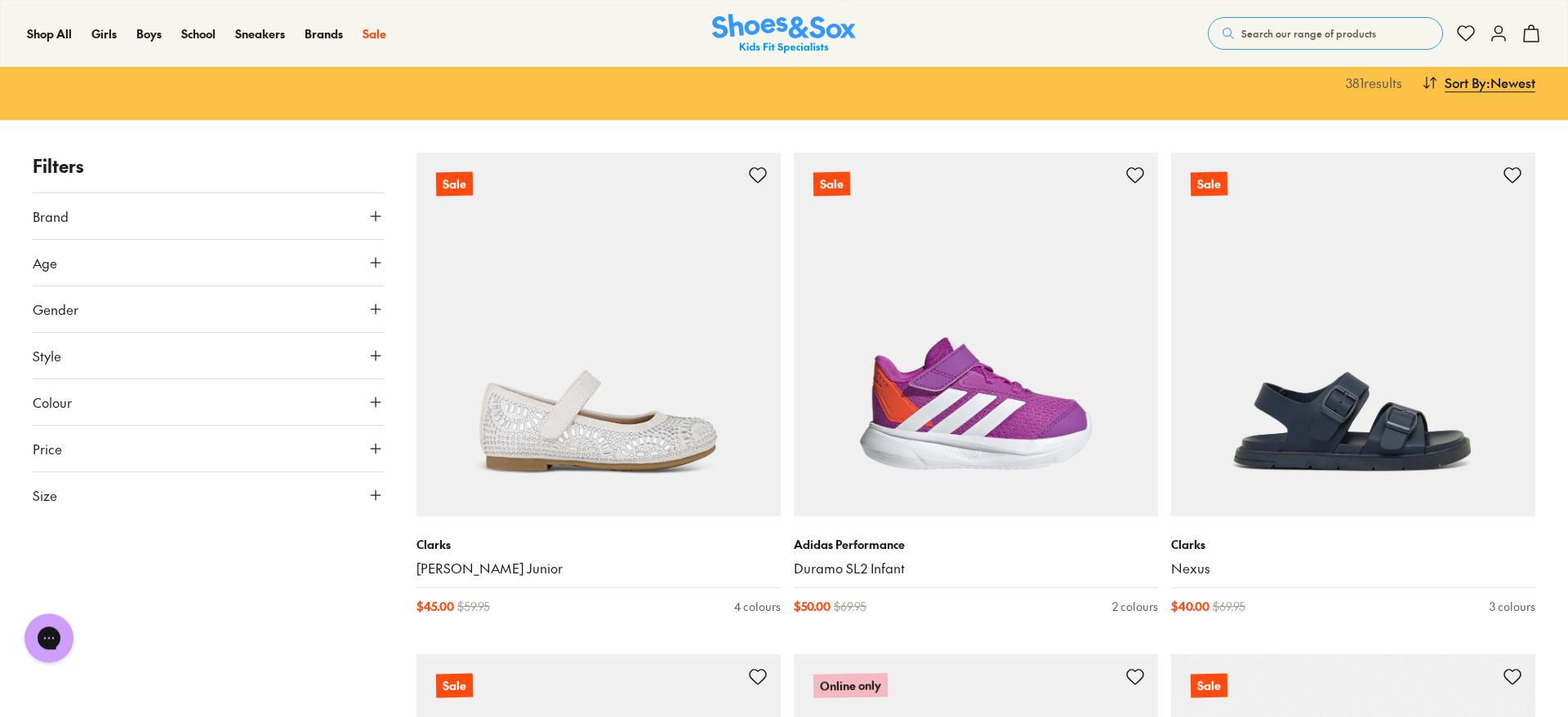
scroll to position [235, 0]
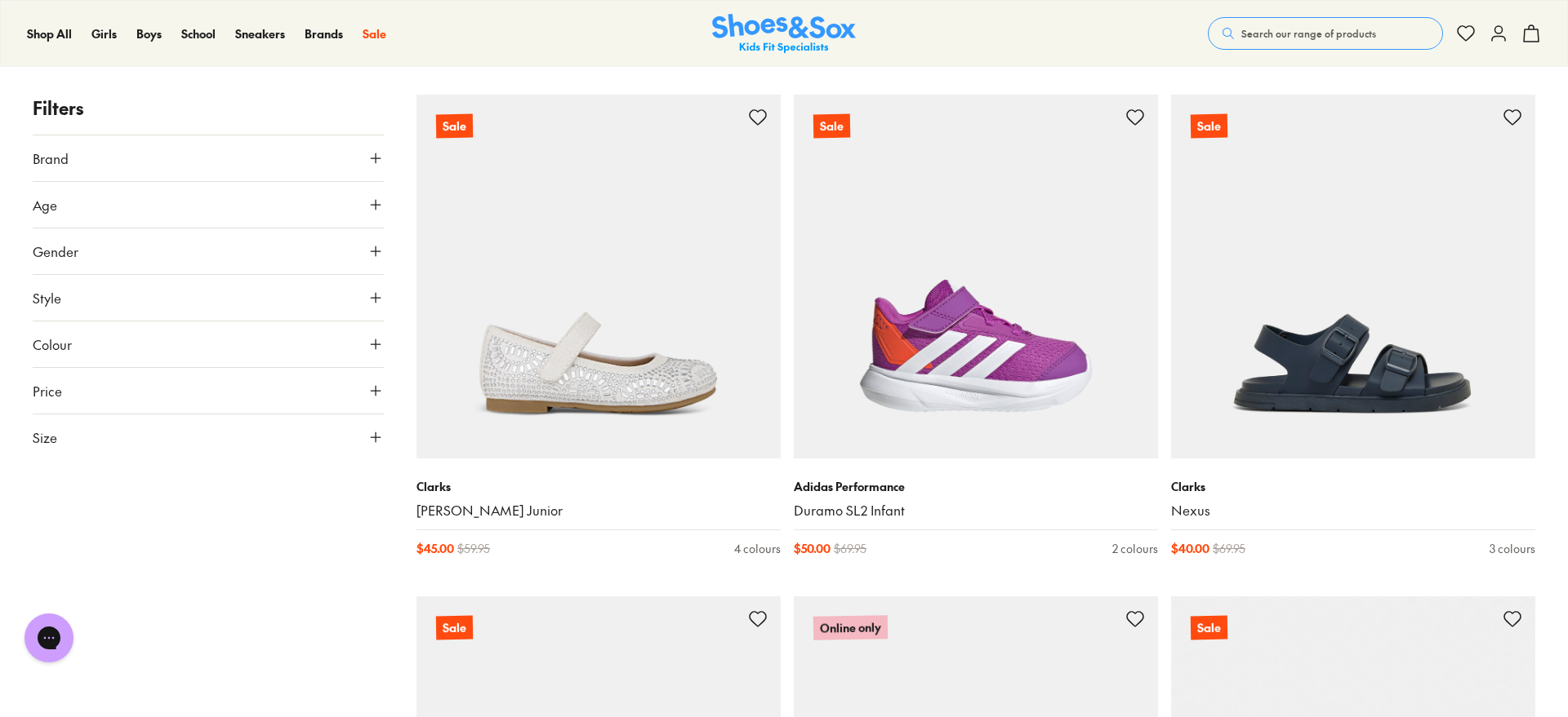
click at [380, 158] on use at bounding box center [376, 158] width 10 height 10
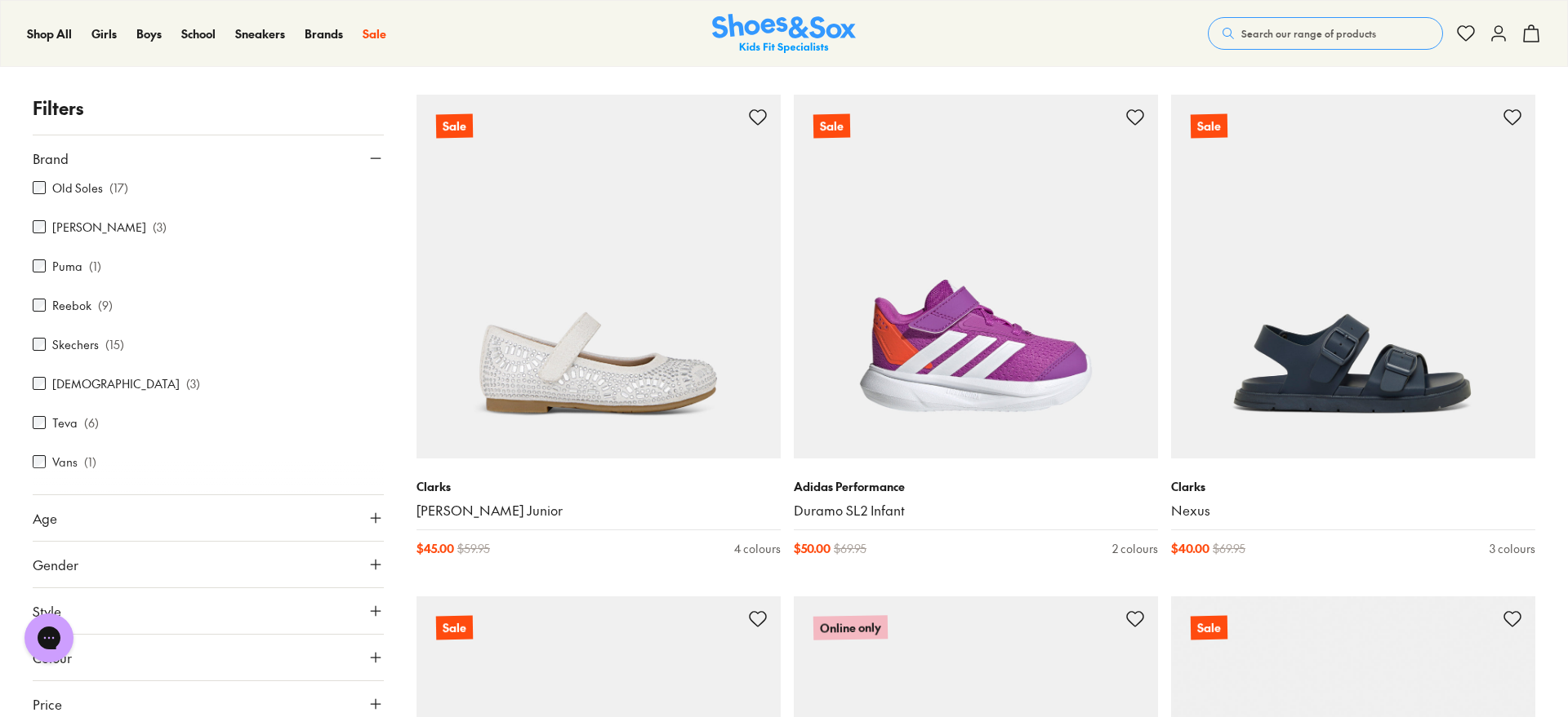
scroll to position [563, 0]
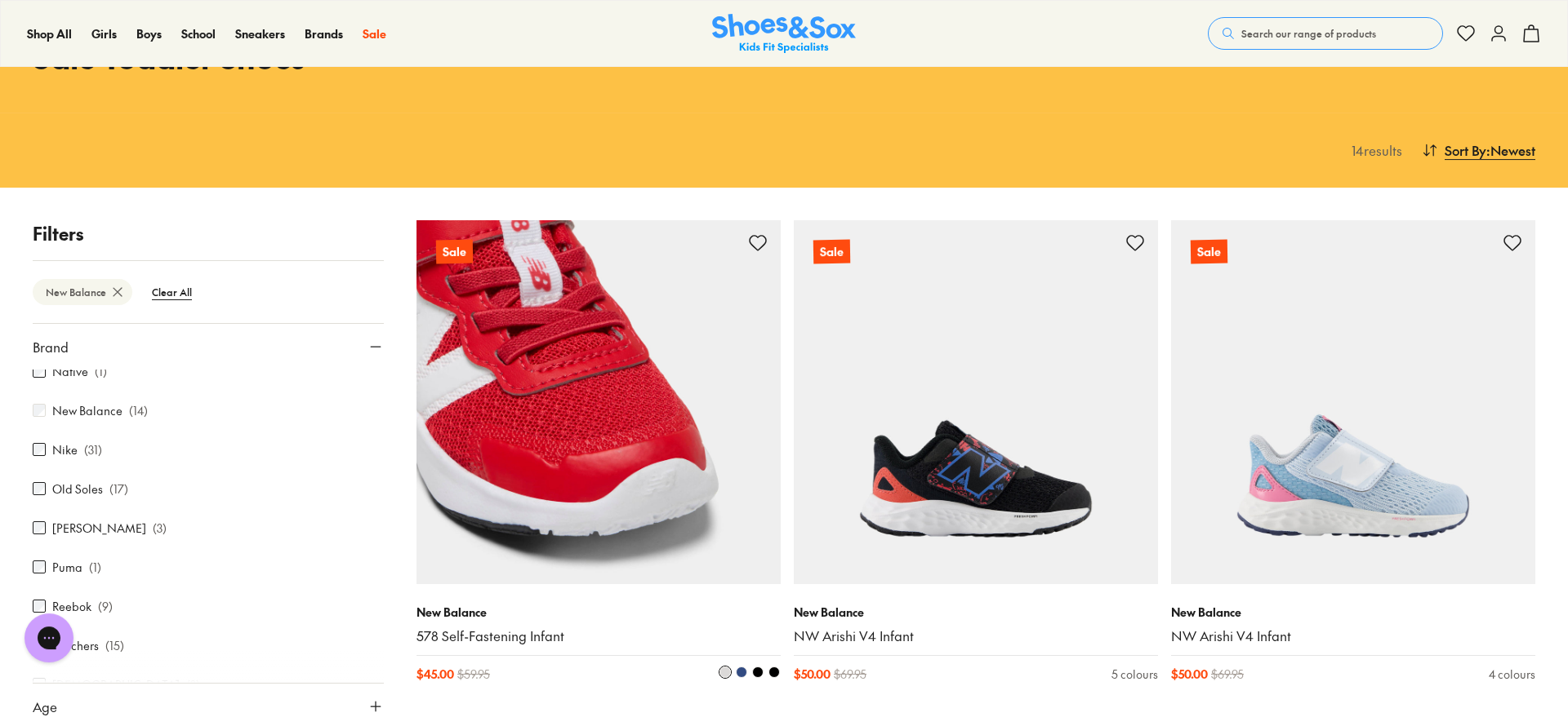
scroll to position [68, 0]
